Goal: Task Accomplishment & Management: Manage account settings

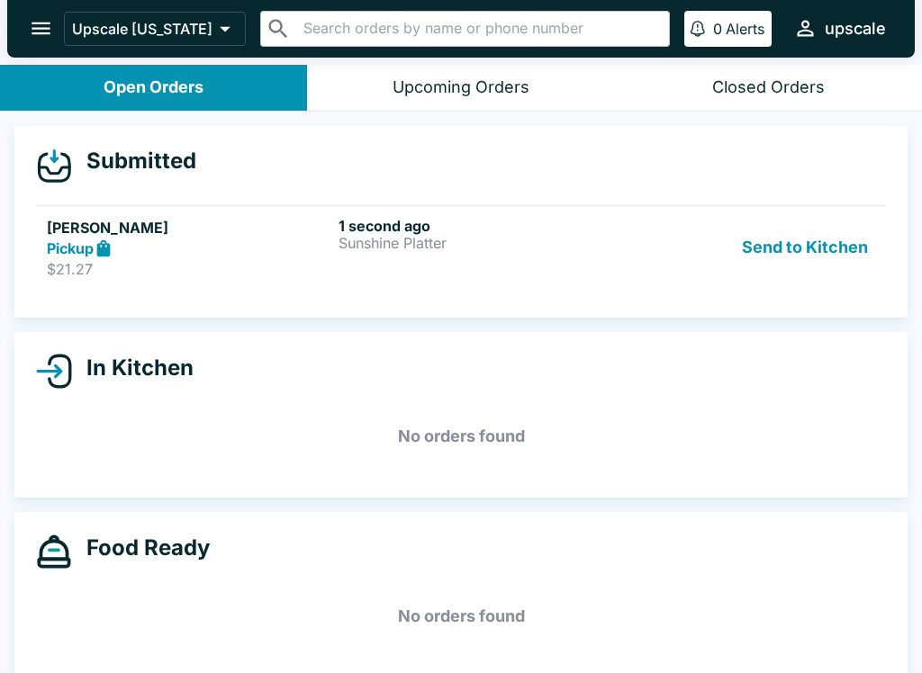
click at [464, 260] on div "1 second ago Sunshine Platter" at bounding box center [480, 248] width 284 height 62
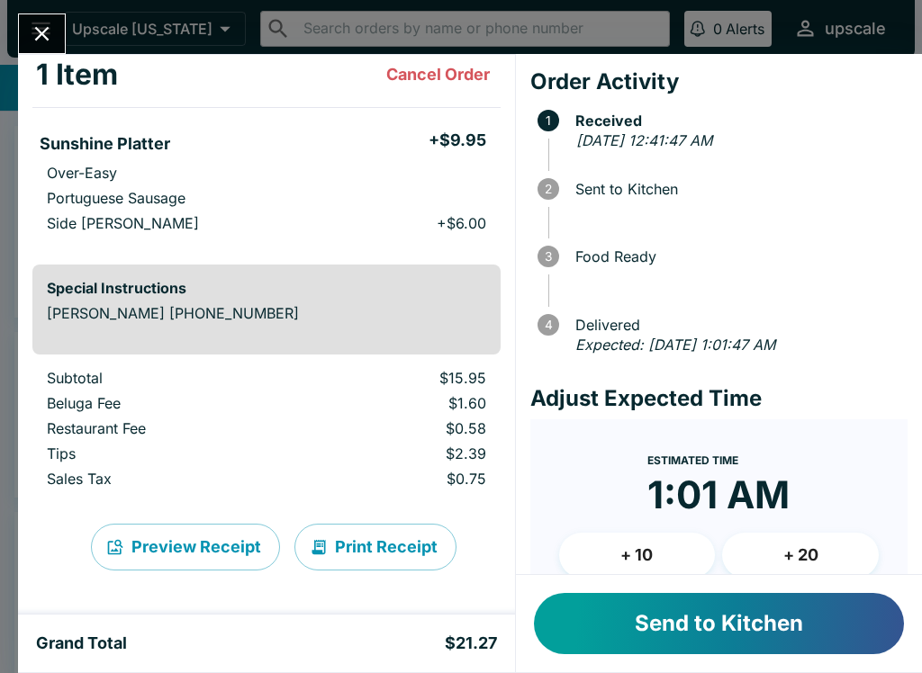
scroll to position [103, 0]
click at [719, 632] on button "Send to Kitchen" at bounding box center [719, 623] width 370 height 61
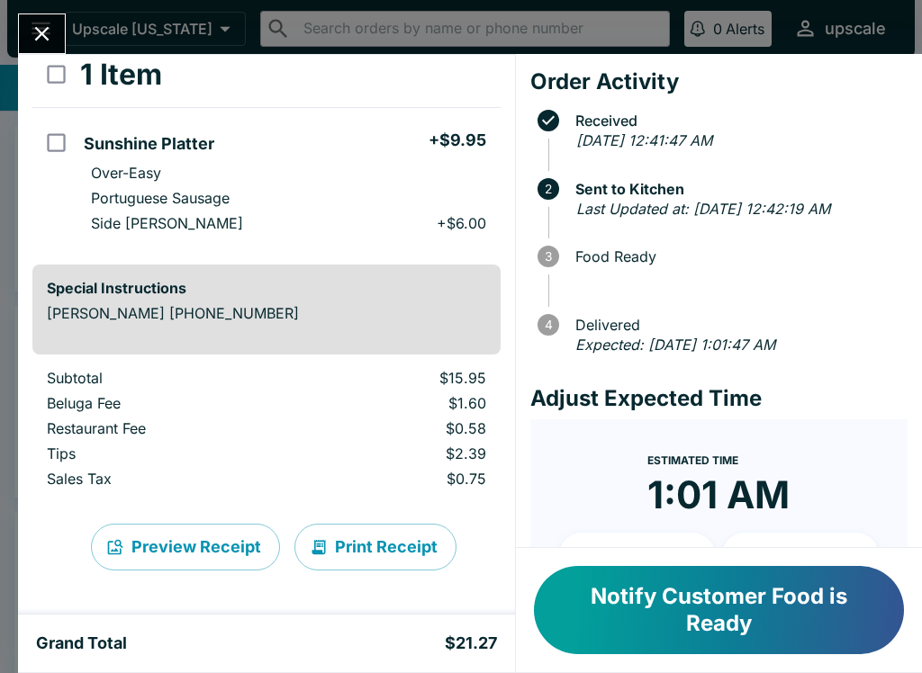
click at [374, 545] on button "Print Receipt" at bounding box center [375, 547] width 162 height 47
click at [306, 202] on li "Portuguese Sausage" at bounding box center [288, 197] width 423 height 25
checkbox input "true"
click at [346, 193] on li "Portuguese Sausage" at bounding box center [288, 197] width 423 height 25
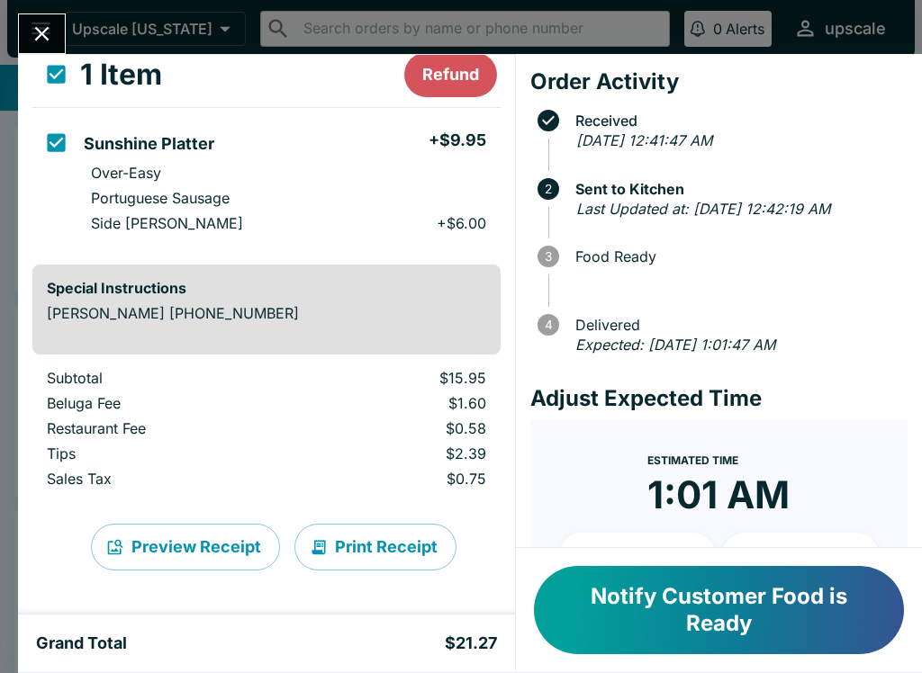
checkbox input "false"
click at [336, 193] on li "Portuguese Sausage" at bounding box center [288, 197] width 423 height 25
checkbox input "true"
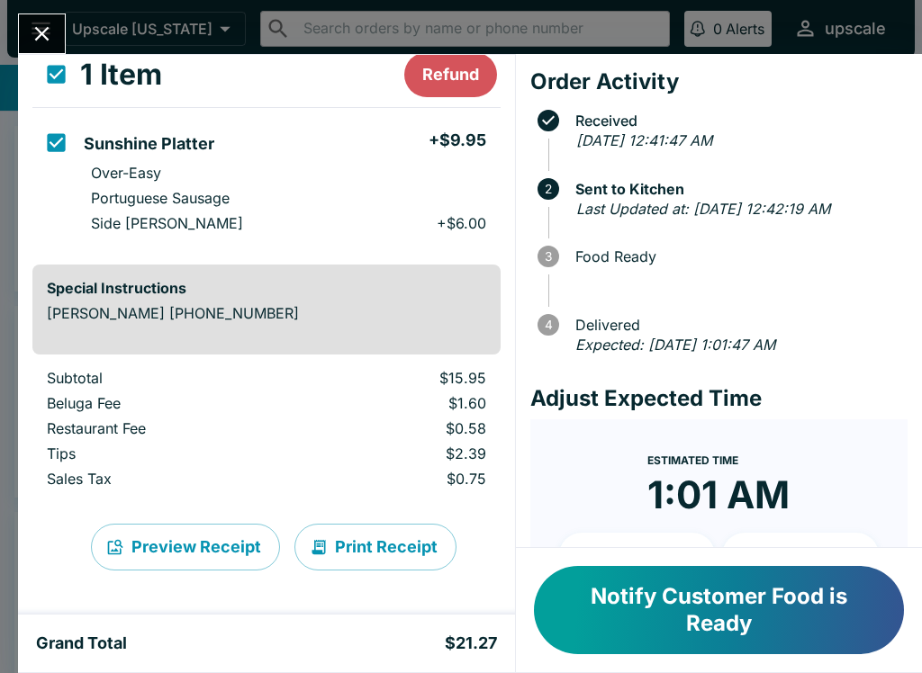
click at [340, 176] on li "Over-Easy" at bounding box center [288, 172] width 423 height 25
checkbox input "false"
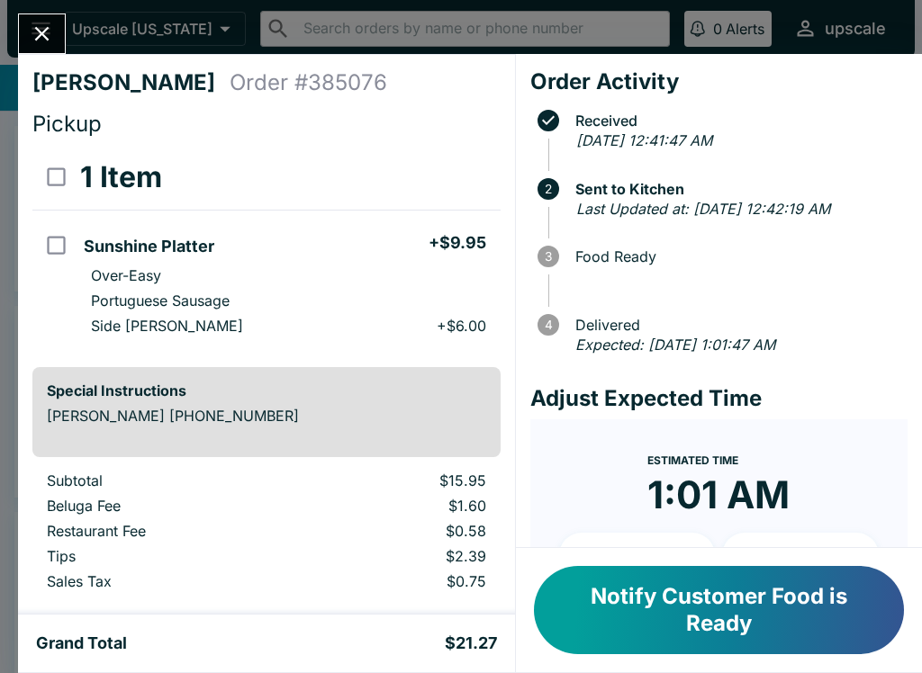
scroll to position [0, 0]
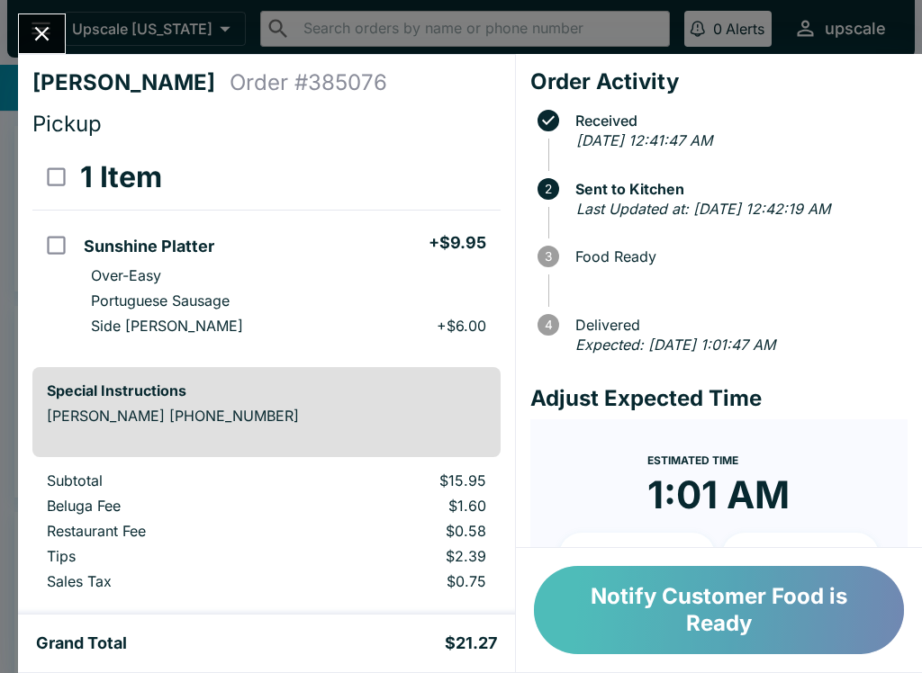
click at [707, 632] on button "Notify Customer Food is Ready" at bounding box center [719, 610] width 370 height 88
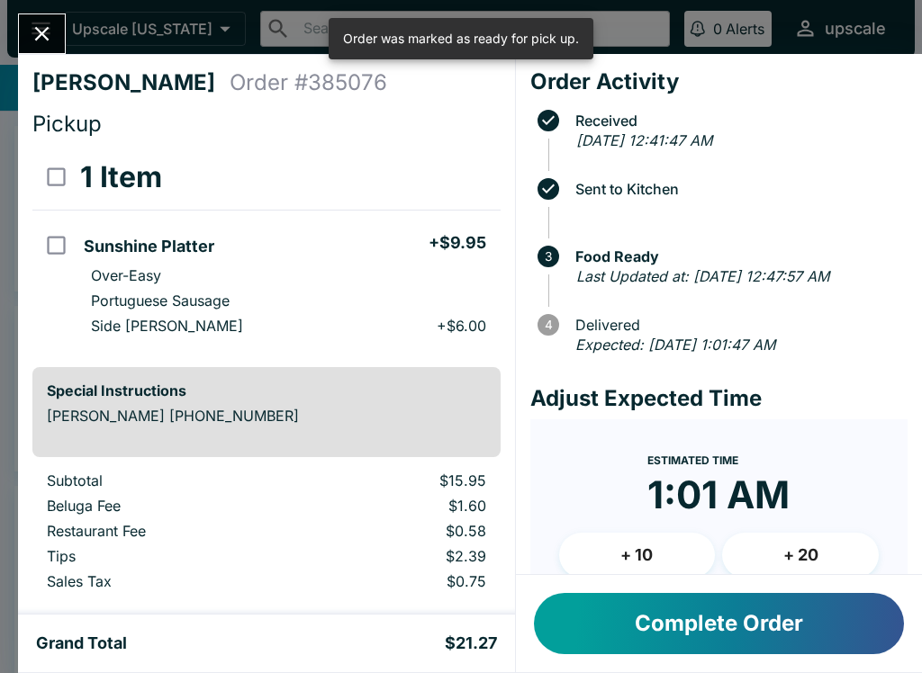
click at [676, 630] on button "Complete Order" at bounding box center [719, 623] width 370 height 61
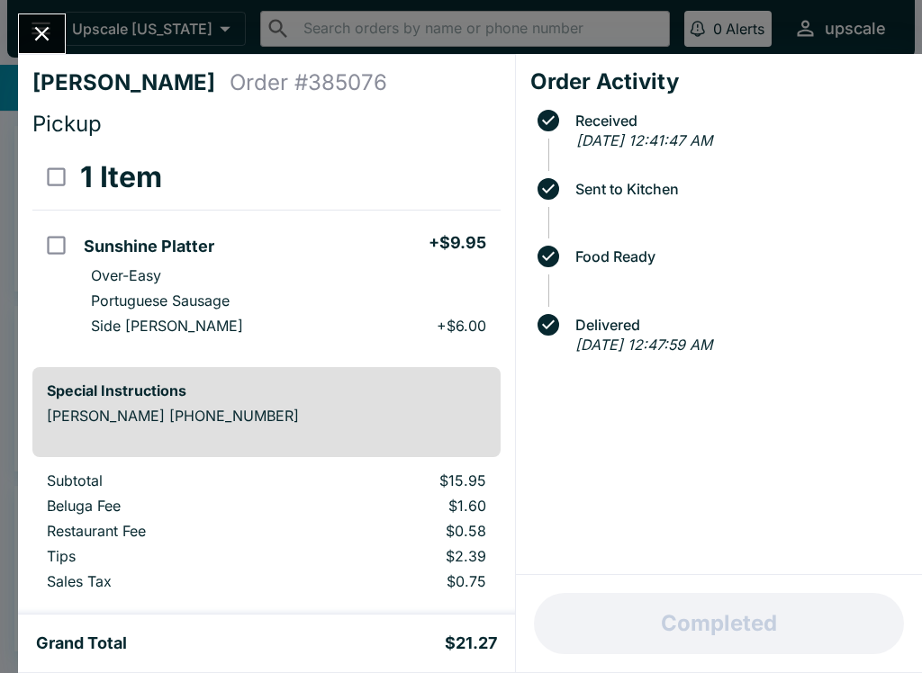
click at [42, 31] on icon "Close" at bounding box center [42, 34] width 24 height 24
